Goal: Obtain resource: Obtain resource

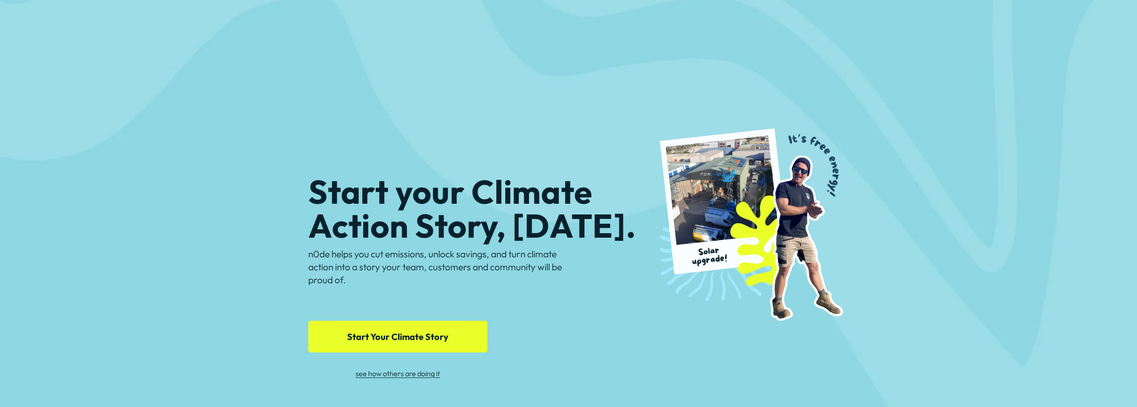
scroll to position [2389, 0]
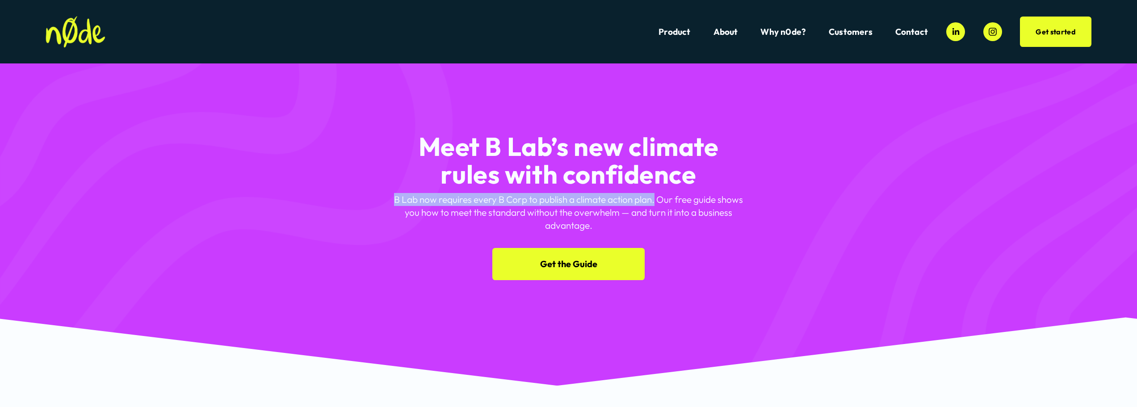
drag, startPoint x: 655, startPoint y: 203, endPoint x: 370, endPoint y: 196, distance: 284.7
click at [370, 196] on div "Meet B Lab’s new climate rules with confidence B Lab now requires every B Corp …" at bounding box center [568, 190] width 1137 height 179
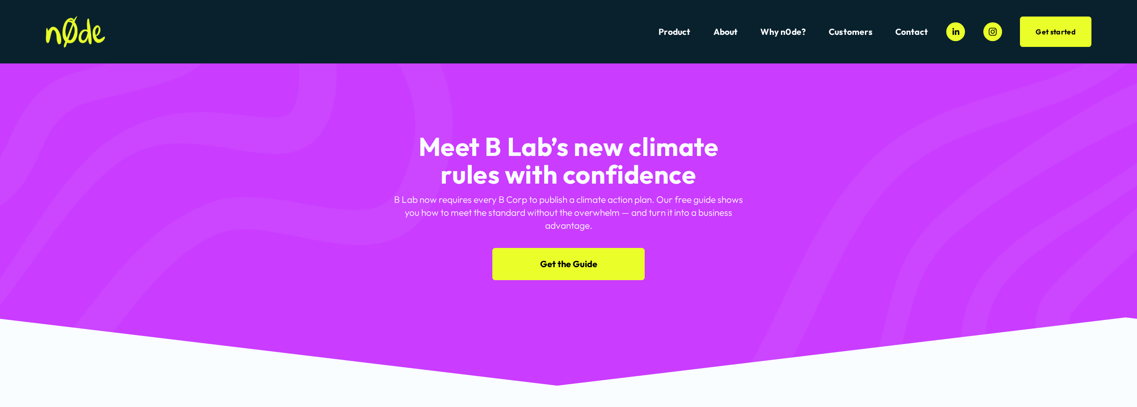
click at [425, 210] on p "B Lab now requires every B Corp to publish a climate action plan. Our free guid…" at bounding box center [568, 212] width 363 height 39
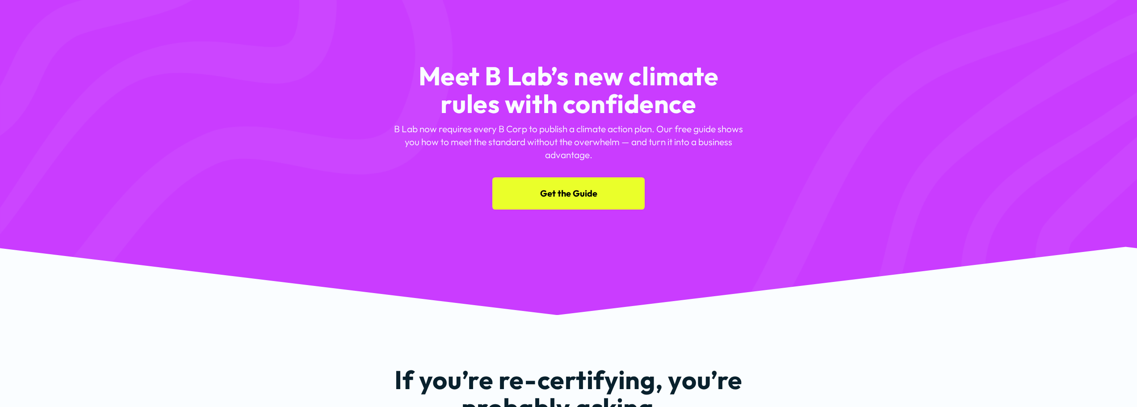
scroll to position [78, 0]
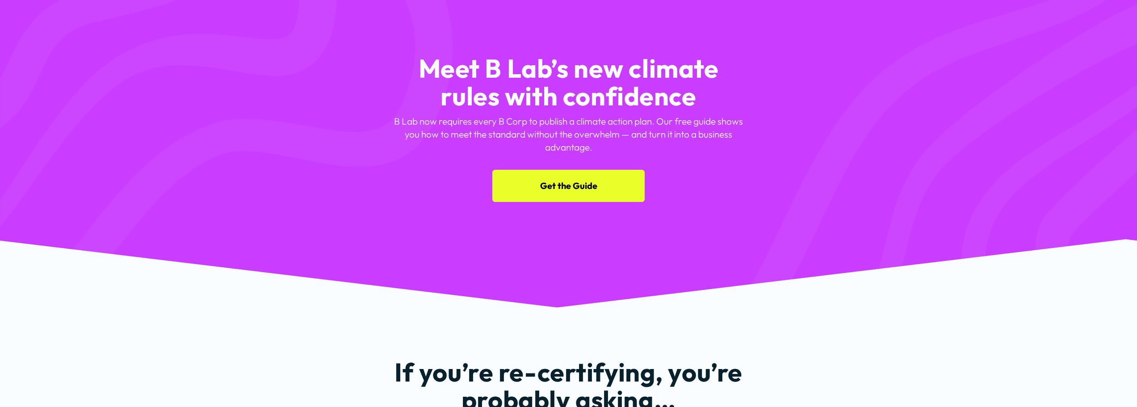
click at [582, 191] on link "Get the Guide" at bounding box center [568, 186] width 153 height 32
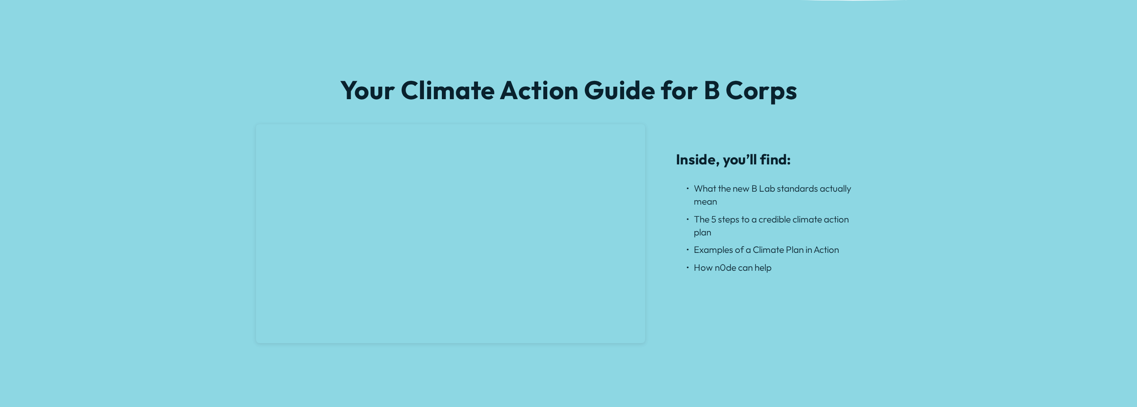
scroll to position [756, 0]
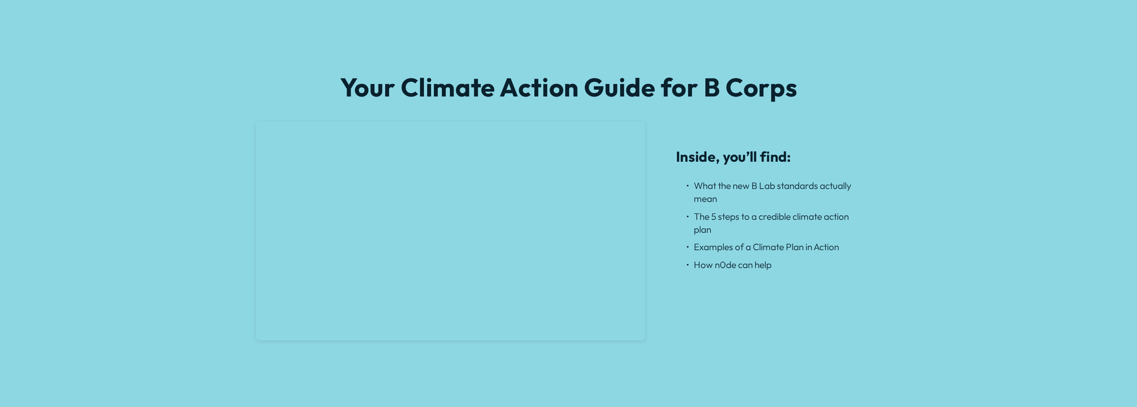
click at [673, 385] on div "Your Climate Action Guide for B Corps Inside, you’ll find: What the new B Lab s…" at bounding box center [568, 211] width 1137 height 424
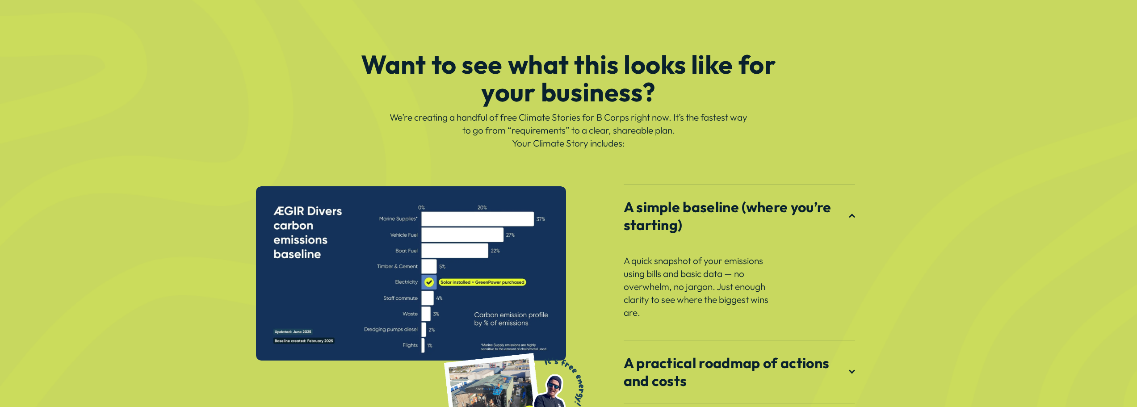
scroll to position [1240, 0]
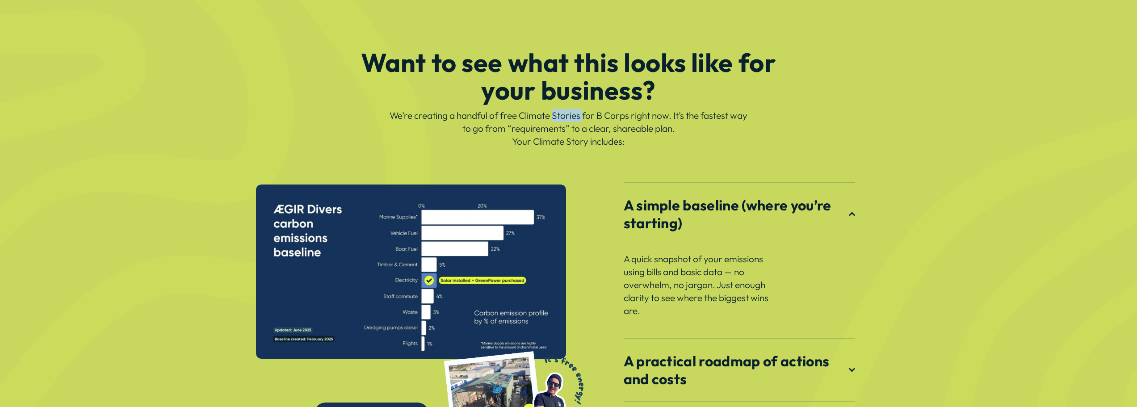
drag, startPoint x: 593, startPoint y: 122, endPoint x: 562, endPoint y: 114, distance: 31.2
click at [562, 114] on p "We’re creating a handful of free Climate Stories for B Corps right now. It’s th…" at bounding box center [568, 128] width 363 height 39
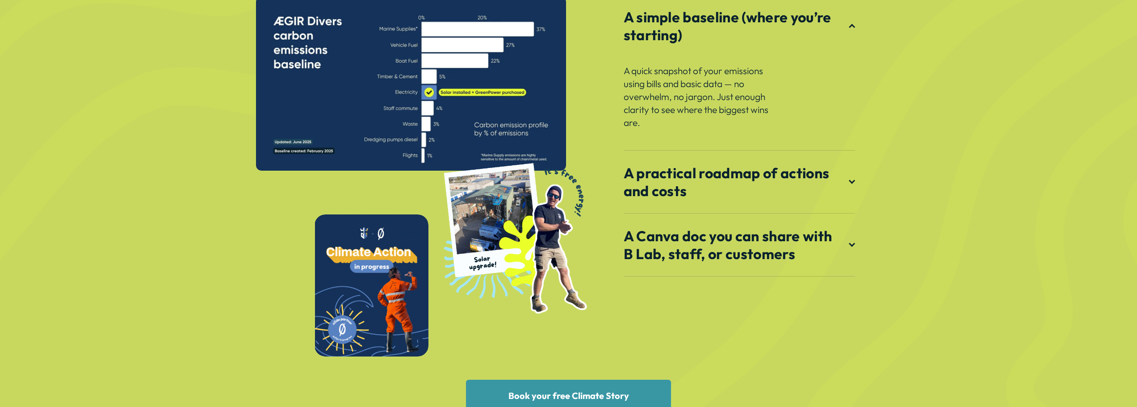
scroll to position [1430, 0]
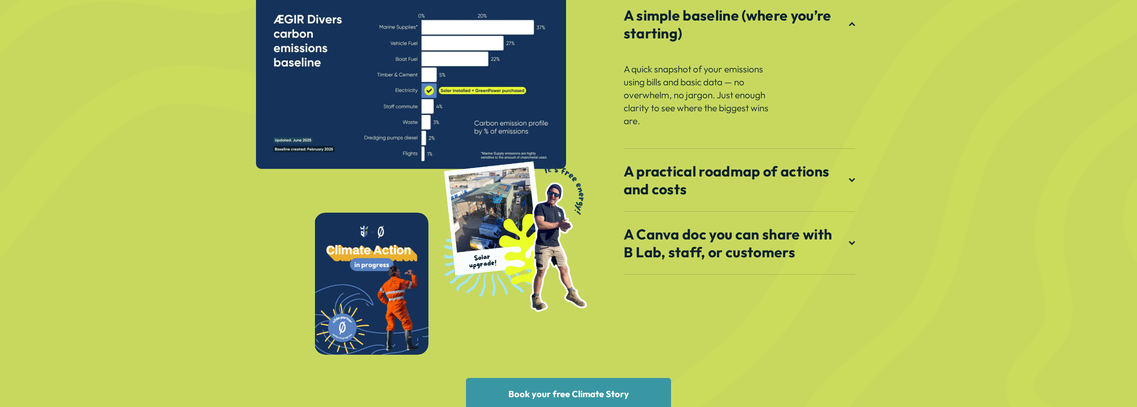
click at [853, 183] on div at bounding box center [852, 180] width 6 height 6
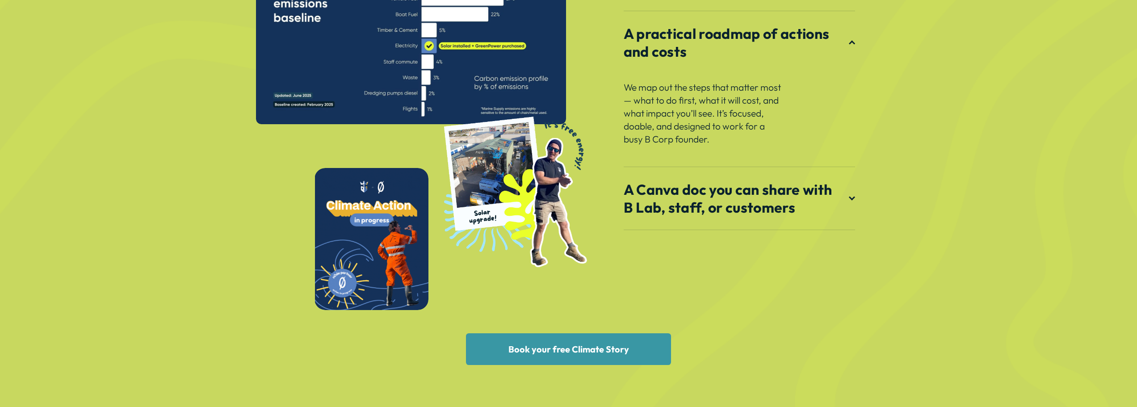
scroll to position [1497, 0]
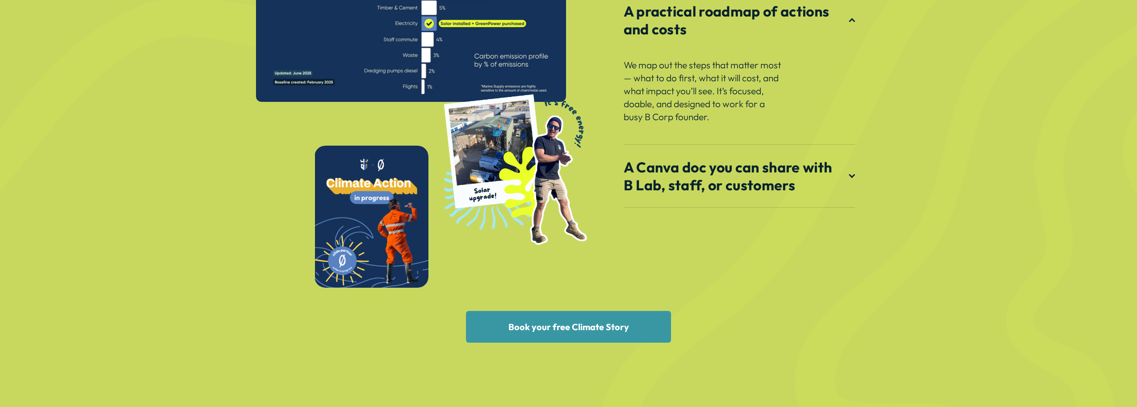
click at [851, 177] on div at bounding box center [852, 175] width 6 height 6
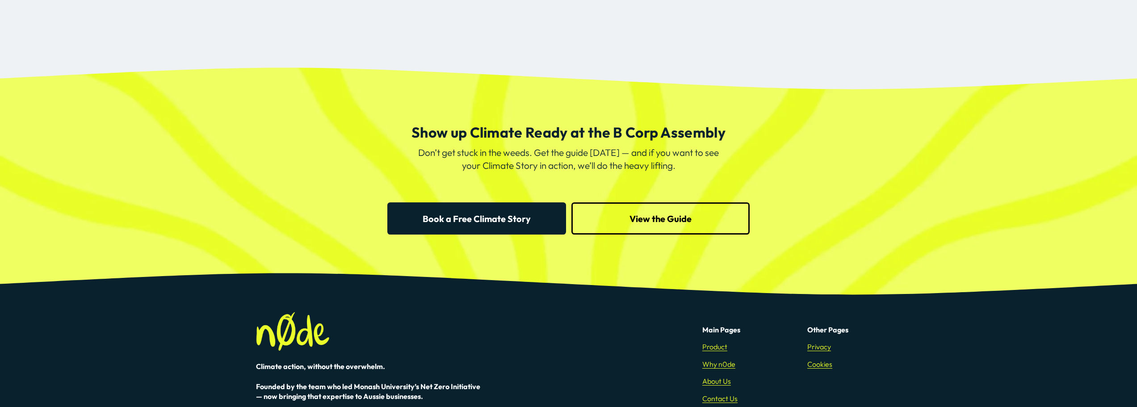
scroll to position [2313, 0]
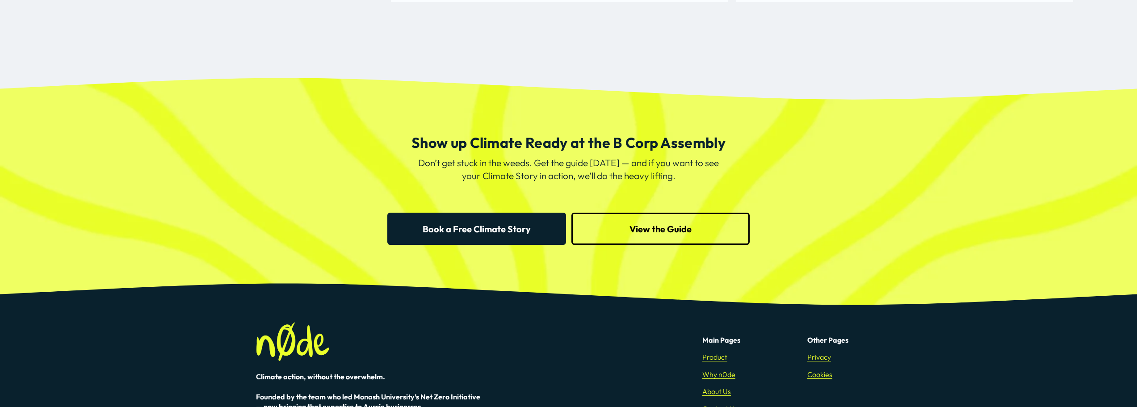
click at [511, 230] on link "Book a Free Climate Story" at bounding box center [476, 229] width 179 height 32
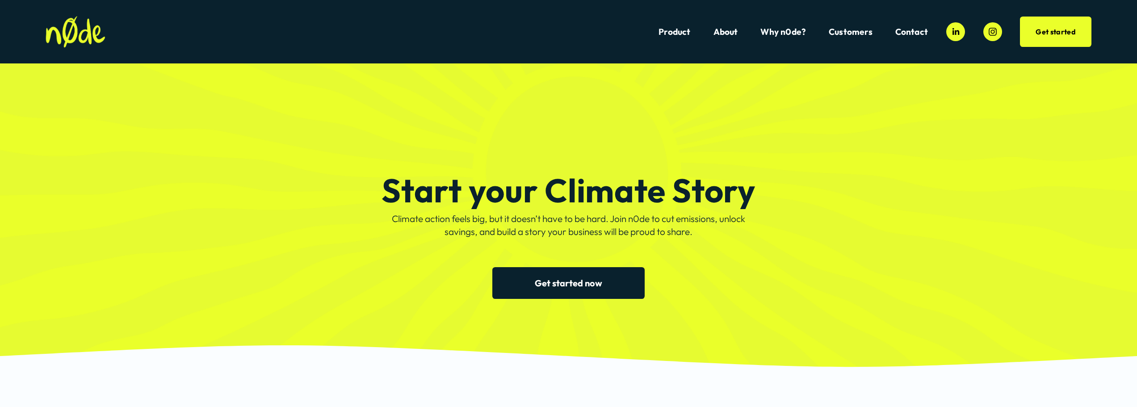
click at [551, 281] on link "Get started now" at bounding box center [568, 283] width 153 height 32
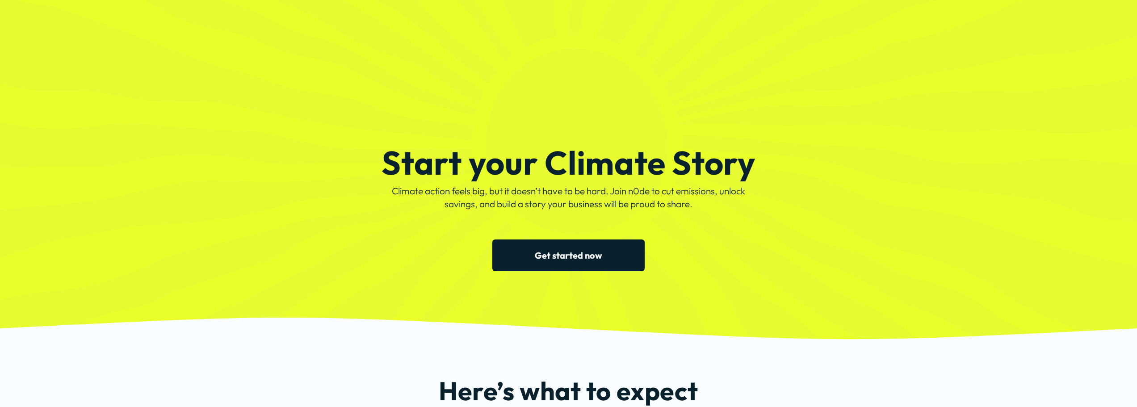
scroll to position [89, 0]
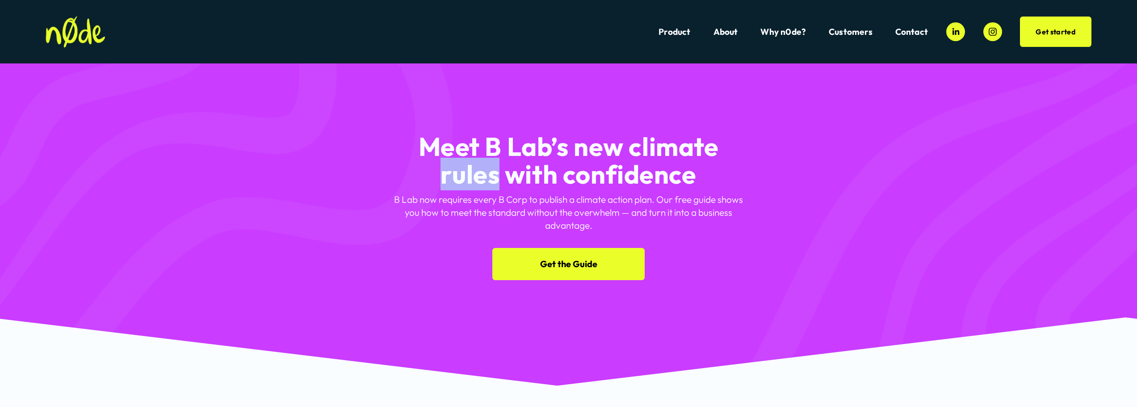
drag, startPoint x: 500, startPoint y: 180, endPoint x: 441, endPoint y: 177, distance: 60.0
click at [441, 177] on h2 "Meet B Lab’s new climate rules with confidence" at bounding box center [568, 160] width 363 height 55
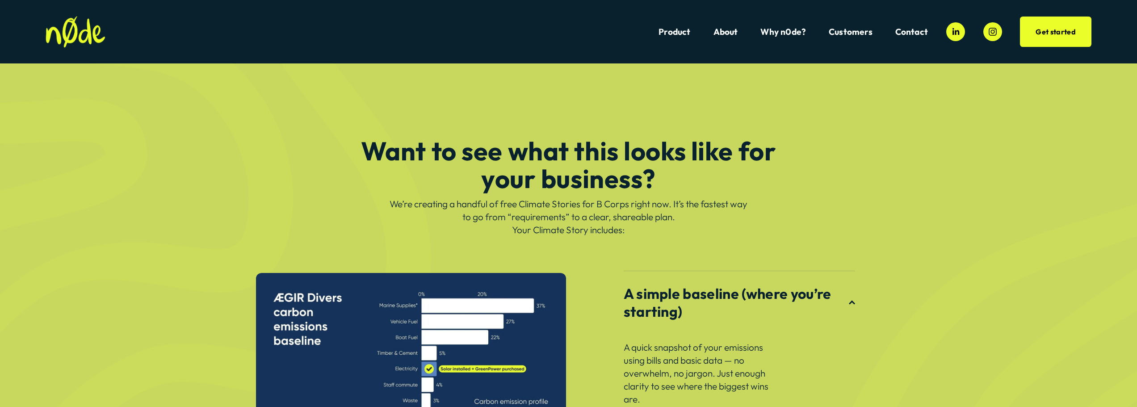
scroll to position [1151, 0]
click at [536, 207] on p "We’re creating a handful of free Climate Stories for B Corps right now. It’s th…" at bounding box center [568, 217] width 363 height 39
click at [627, 230] on p "We’re creating a handful of free Climate Stories for B Corps right now. It’s th…" at bounding box center [568, 217] width 363 height 39
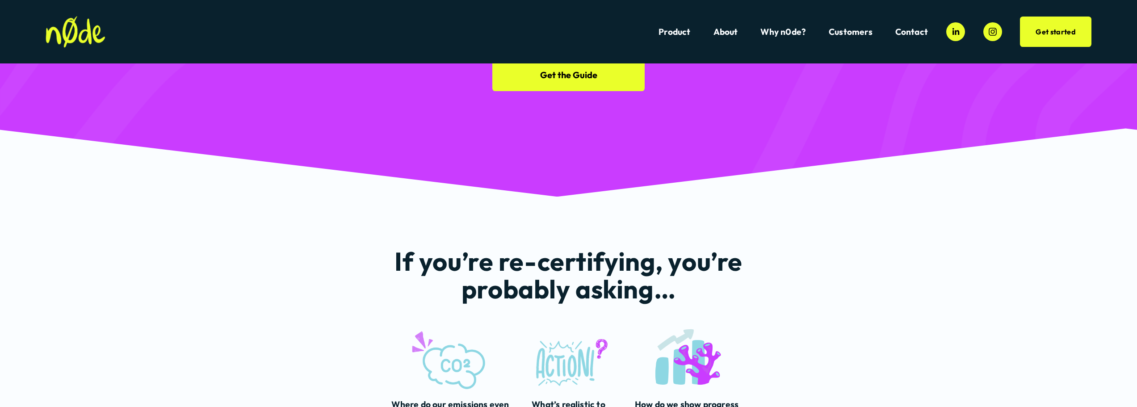
scroll to position [0, 0]
